Goal: Information Seeking & Learning: Learn about a topic

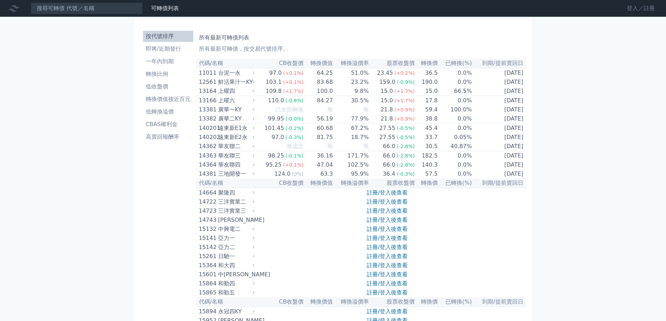
click at [648, 10] on link "登入／註冊" at bounding box center [640, 8] width 39 height 11
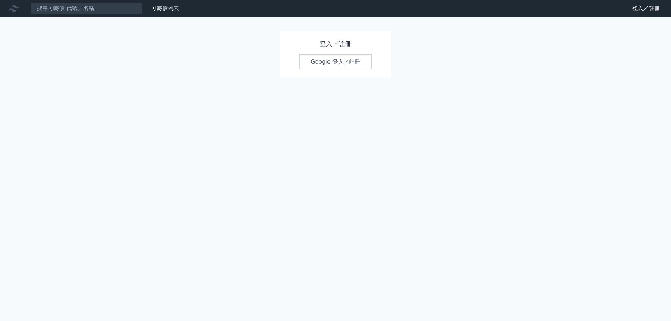
click at [345, 63] on link "Google 登入／註冊" at bounding box center [335, 62] width 73 height 15
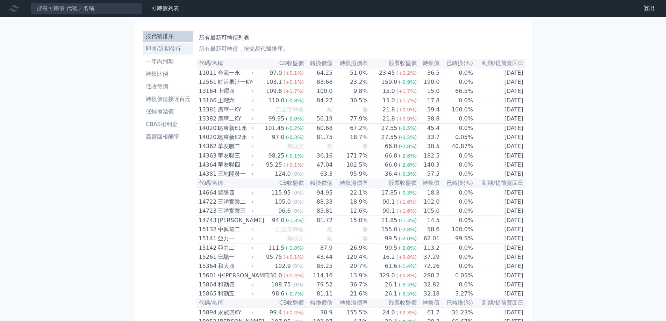
click at [170, 51] on li "即將/近期發行" at bounding box center [168, 49] width 50 height 8
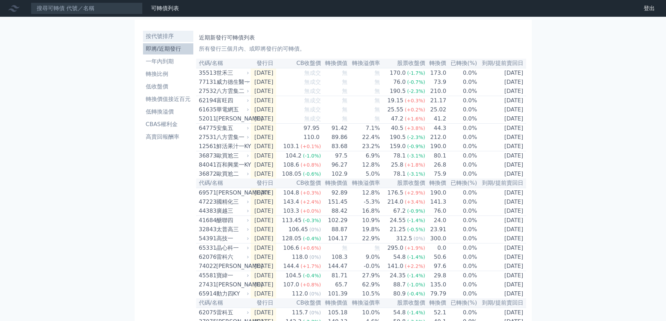
click at [163, 35] on li "按代號排序" at bounding box center [168, 36] width 50 height 8
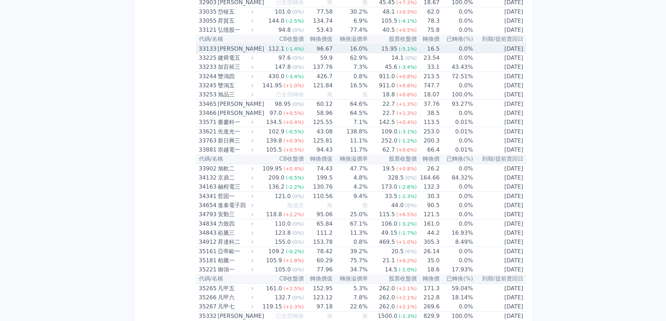
scroll to position [1224, 0]
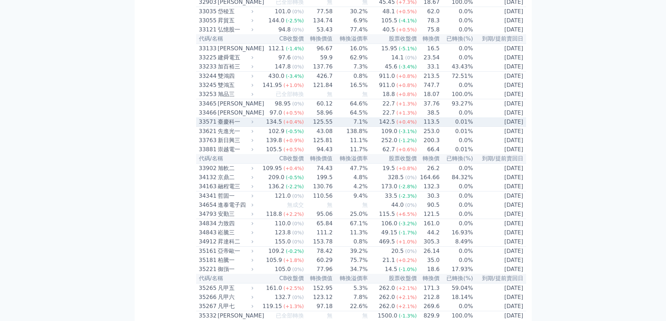
click at [215, 126] on div "33571" at bounding box center [207, 122] width 17 height 8
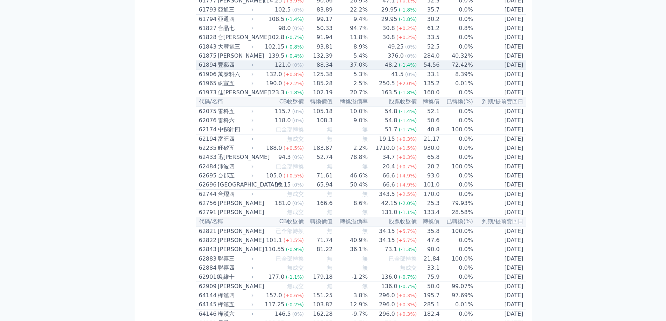
scroll to position [2809, 0]
